Goal: Navigation & Orientation: Find specific page/section

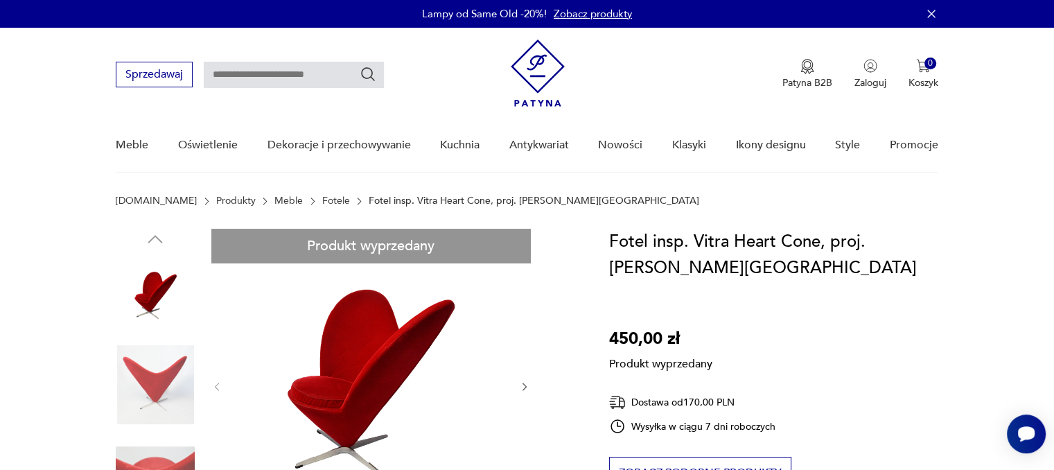
click at [322, 199] on link "Fotele" at bounding box center [336, 200] width 28 height 11
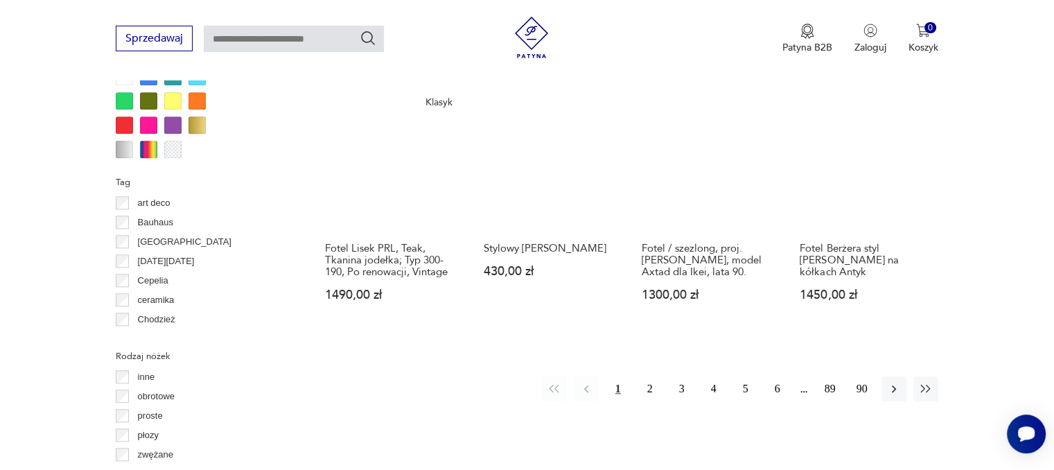
scroll to position [1337, 0]
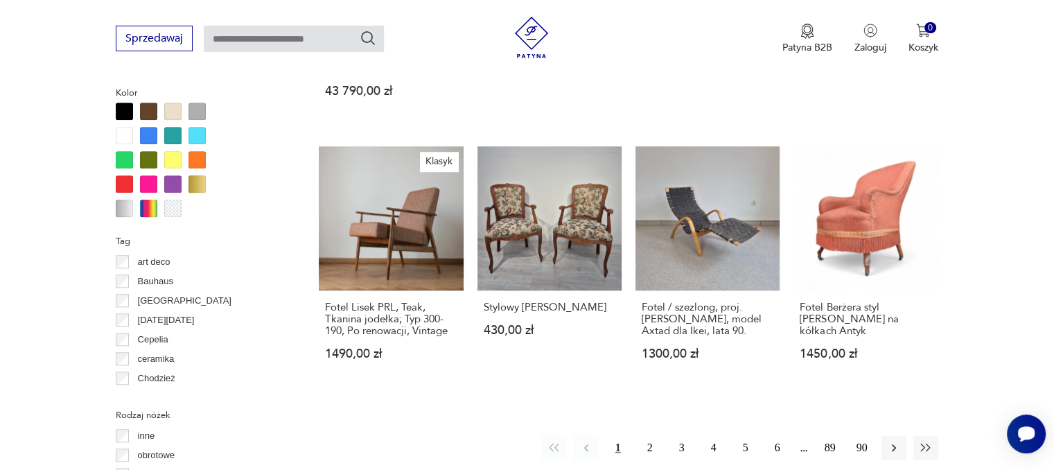
click at [649, 435] on button "2" at bounding box center [650, 447] width 25 height 25
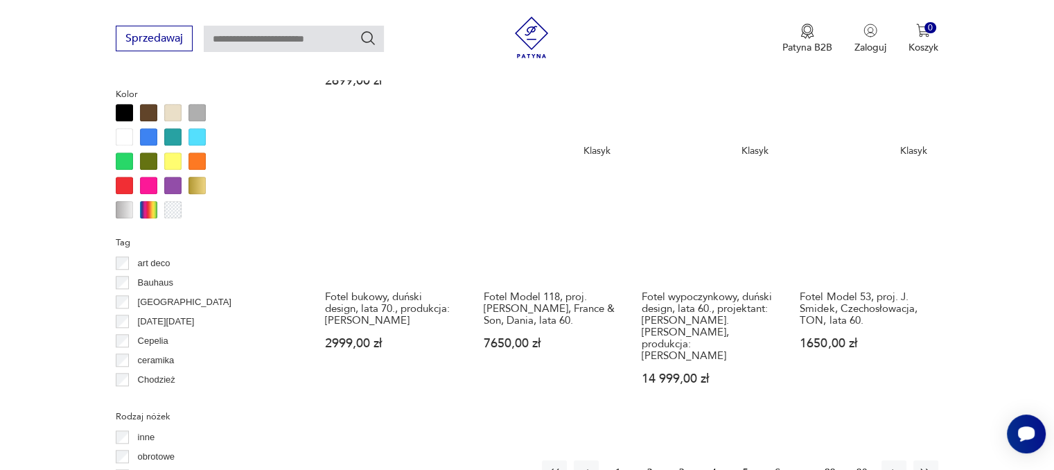
scroll to position [1338, 0]
